Goal: Check status: Check status

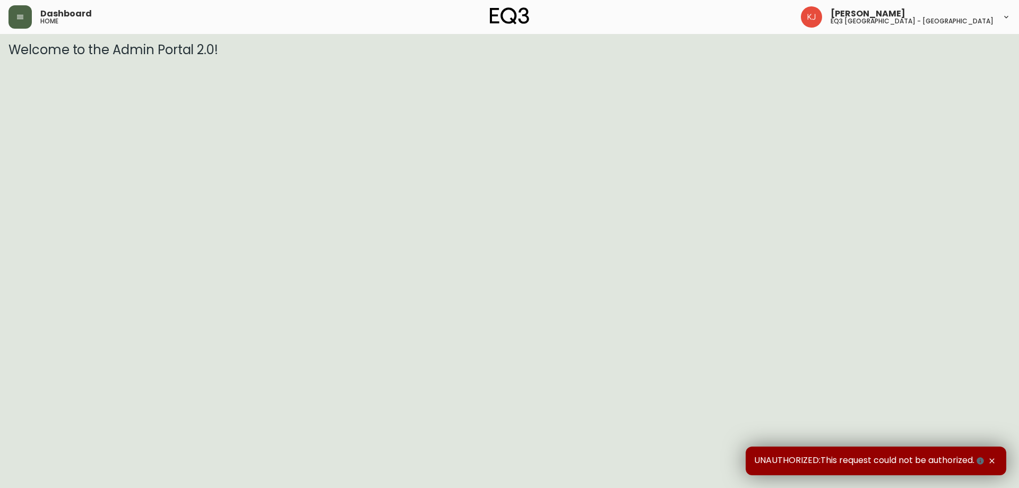
click at [23, 15] on icon "button" at bounding box center [20, 17] width 6 height 4
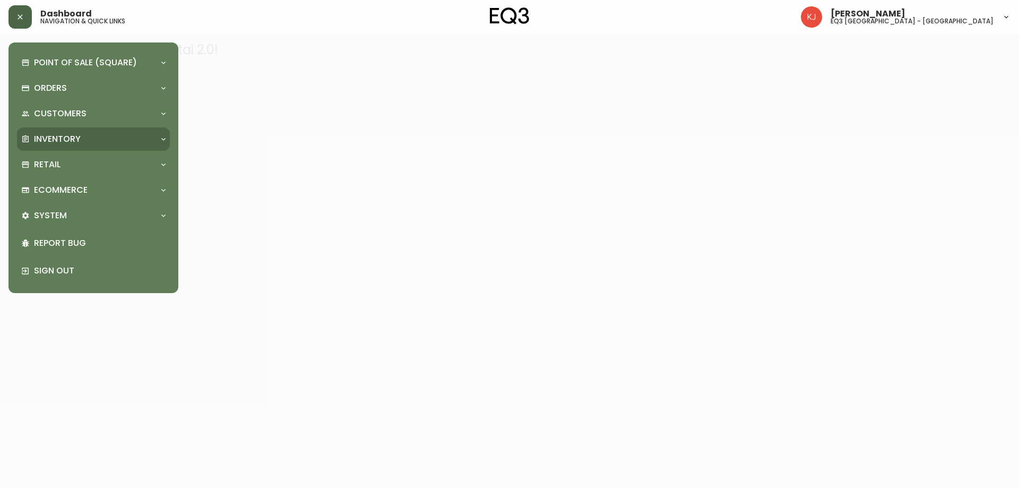
click at [42, 137] on p "Inventory" at bounding box center [57, 139] width 47 height 12
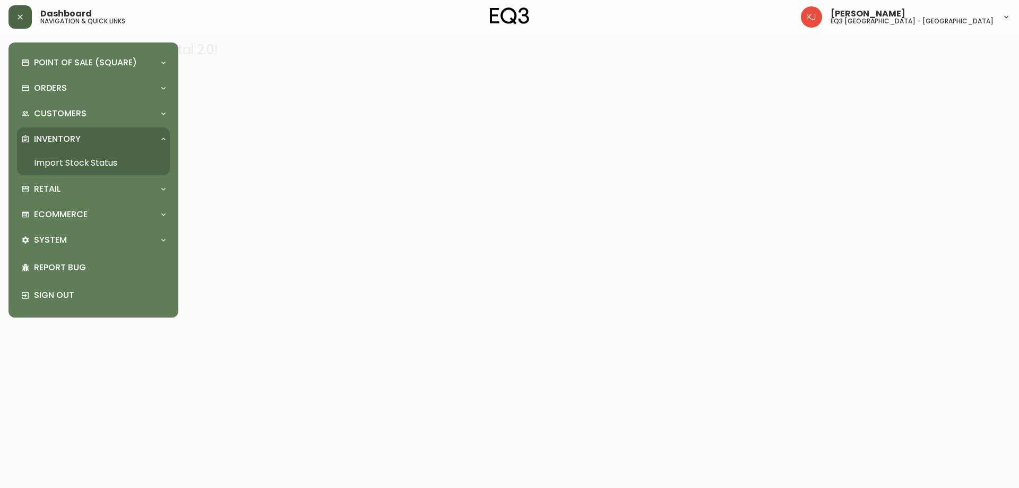
click at [103, 163] on link "Import Stock Status" at bounding box center [93, 163] width 153 height 24
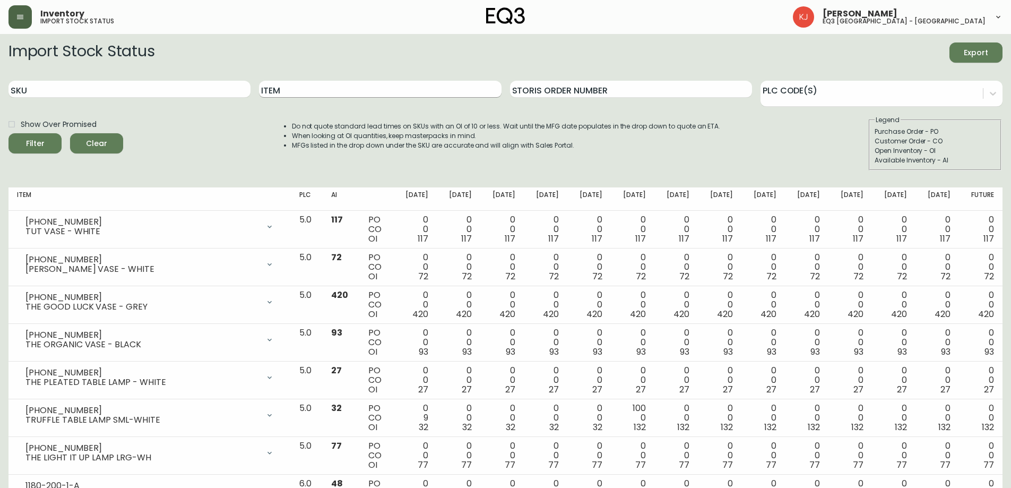
click at [346, 82] on div "Item" at bounding box center [380, 89] width 242 height 34
click at [282, 89] on input "Item" at bounding box center [380, 89] width 242 height 17
click at [8, 133] on button "Filter" at bounding box center [34, 143] width 53 height 20
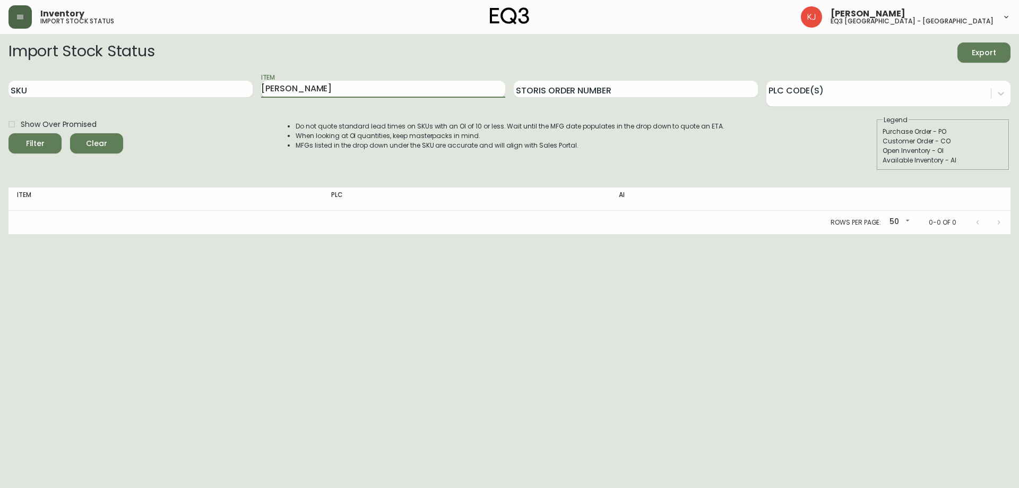
type input "[PERSON_NAME]"
click at [8, 133] on button "Filter" at bounding box center [34, 143] width 53 height 20
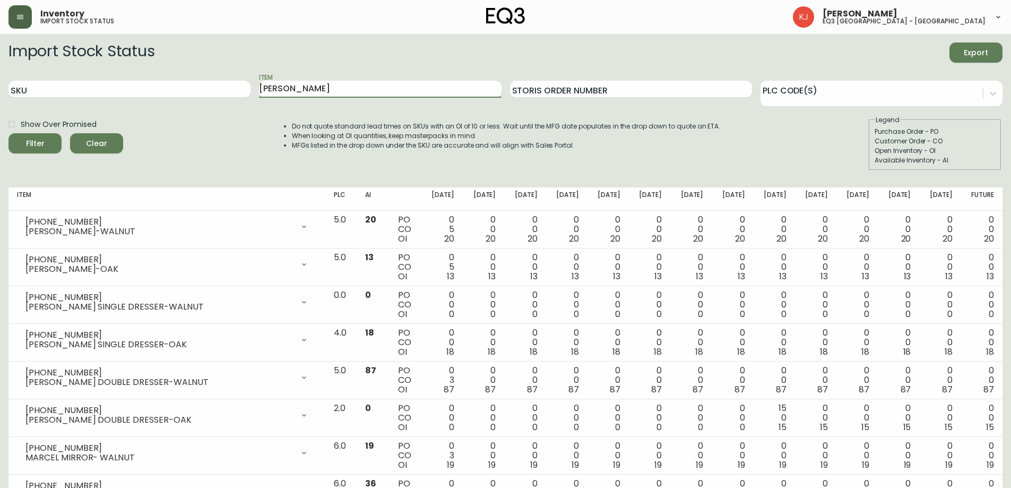
click at [108, 78] on div "SKU Item [PERSON_NAME] Order Number PLC Code(s)" at bounding box center [505, 89] width 994 height 34
click at [99, 84] on input "SKU" at bounding box center [129, 89] width 242 height 17
paste input "[PHONE_NUMBER]"
type input "[PHONE_NUMBER]"
click at [8, 133] on button "Filter" at bounding box center [34, 143] width 53 height 20
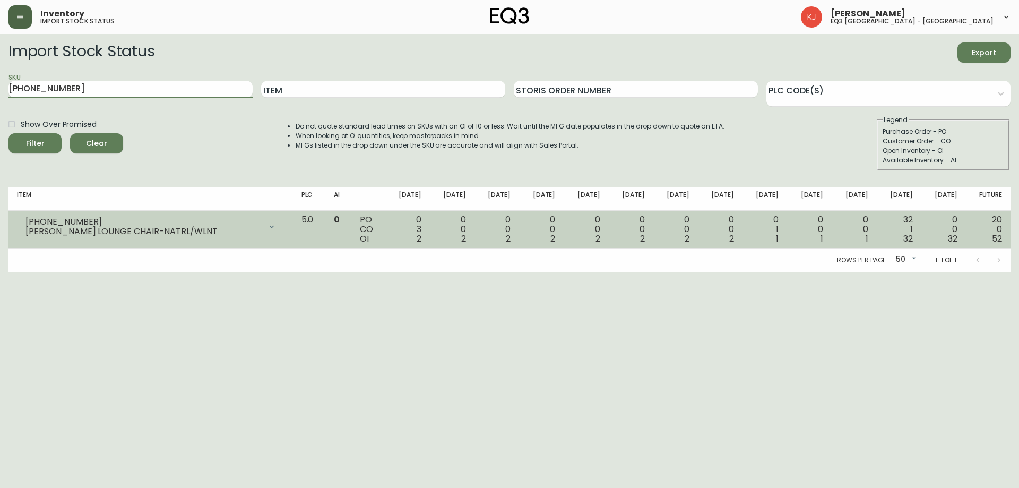
click at [276, 226] on icon at bounding box center [271, 226] width 8 height 8
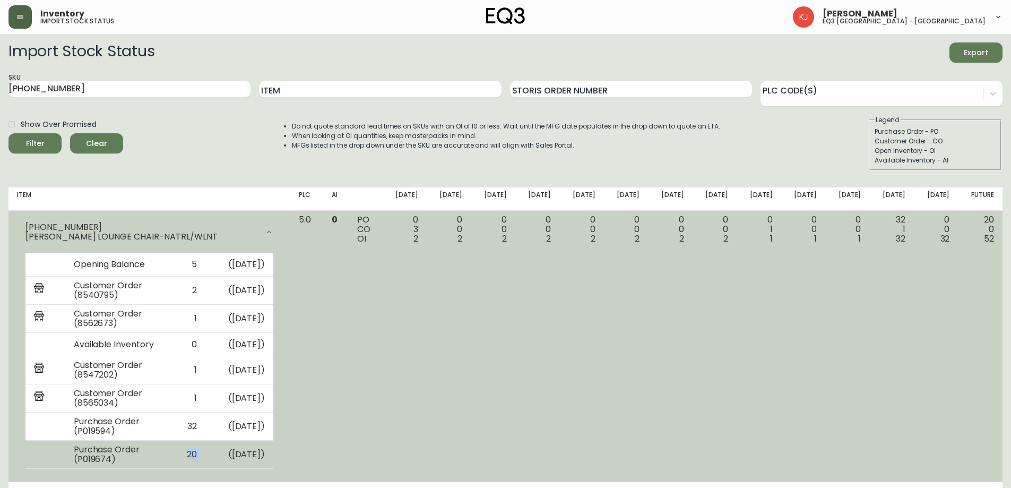
drag, startPoint x: 181, startPoint y: 454, endPoint x: 209, endPoint y: 455, distance: 27.1
click at [209, 455] on tr "Purchase Order (P019674) 20 ( [DATE] )" at bounding box center [149, 454] width 248 height 28
drag, startPoint x: 252, startPoint y: 456, endPoint x: 280, endPoint y: 456, distance: 28.1
click at [273, 456] on td "( [DATE] )" at bounding box center [239, 454] width 68 height 28
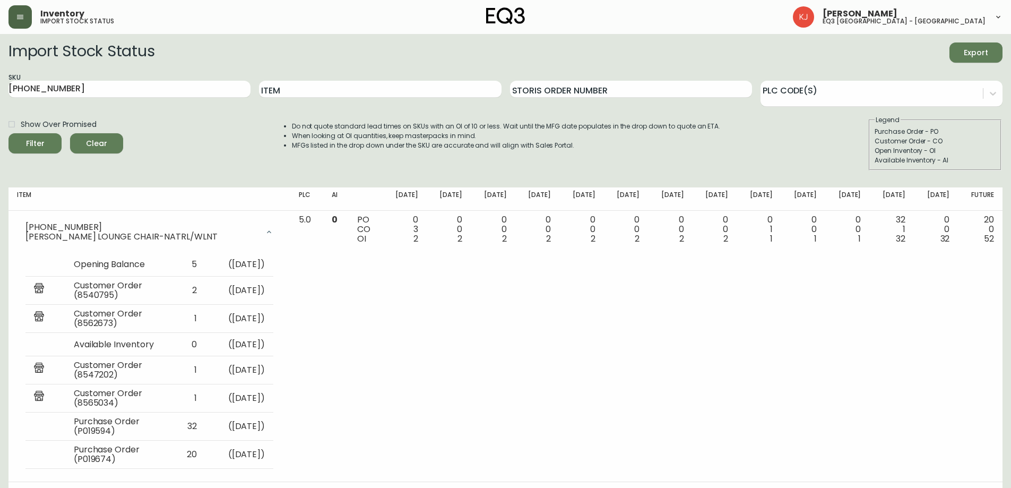
drag, startPoint x: 75, startPoint y: 90, endPoint x: 0, endPoint y: 77, distance: 75.9
click at [0, 79] on main "Import Stock Status Export SKU [PHONE_NUMBER] Item Storis Order Number PLC Code…" at bounding box center [505, 269] width 1011 height 471
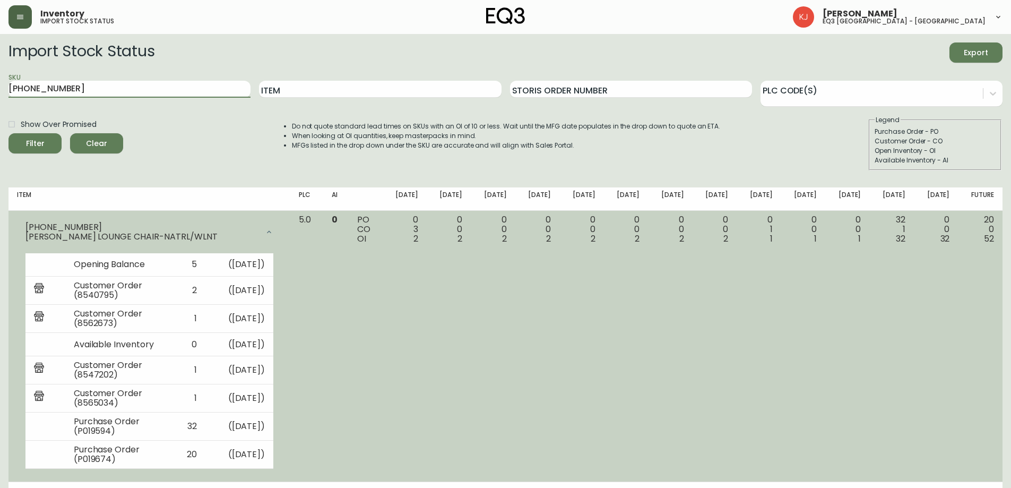
click at [273, 229] on icon at bounding box center [269, 232] width 8 height 8
